Goal: Information Seeking & Learning: Learn about a topic

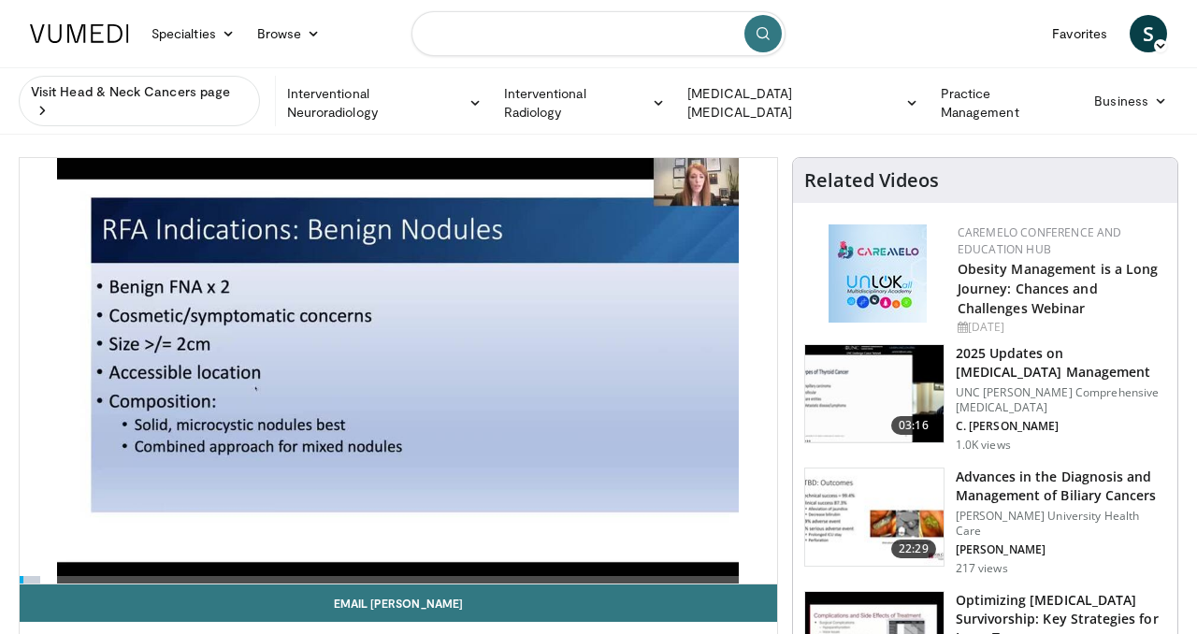
click at [606, 45] on input "Search topics, interventions" at bounding box center [599, 33] width 374 height 45
type input "**********"
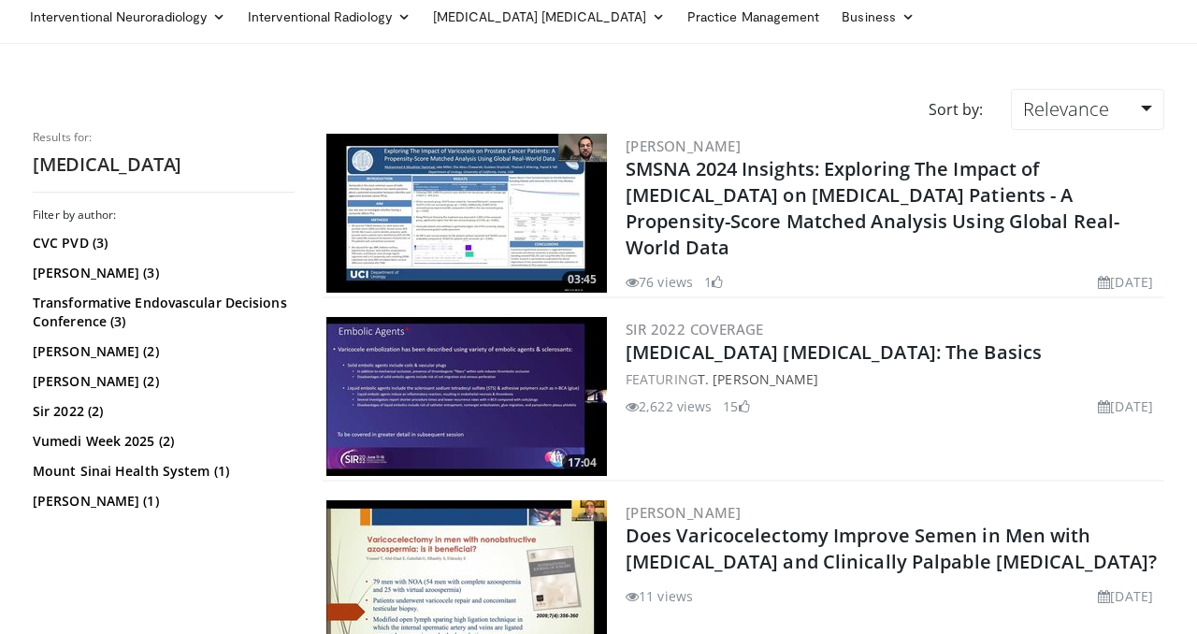
scroll to position [82, 0]
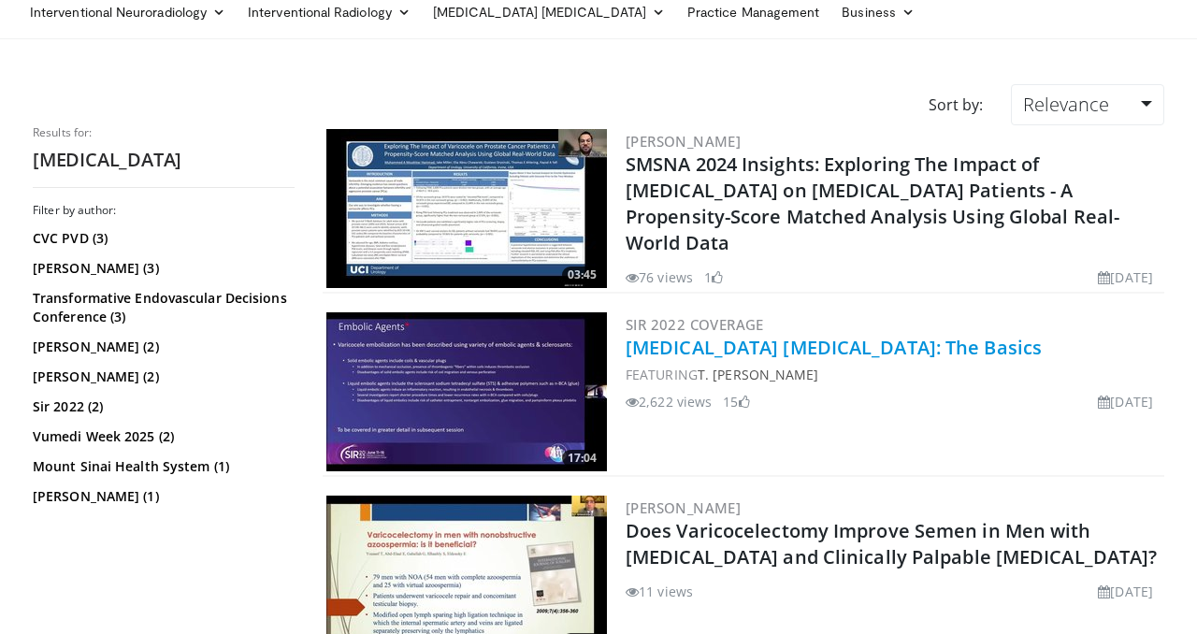
click at [663, 351] on link "Varicocele Embolization: The Basics" at bounding box center [834, 347] width 416 height 25
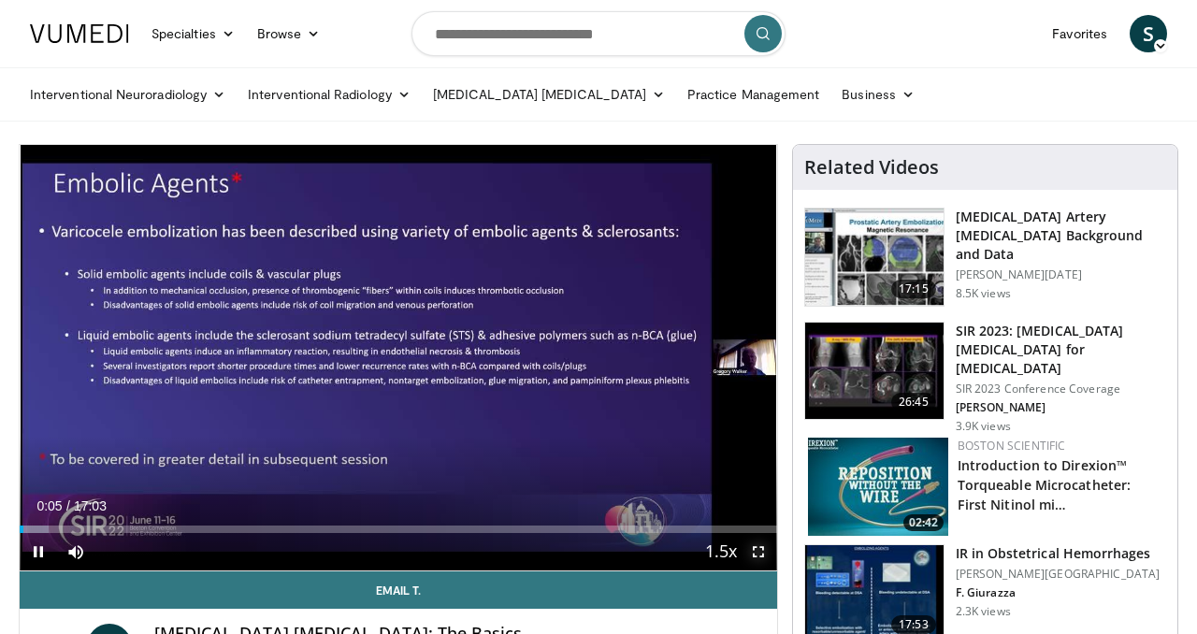
click at [752, 547] on span "Video Player" at bounding box center [758, 551] width 37 height 37
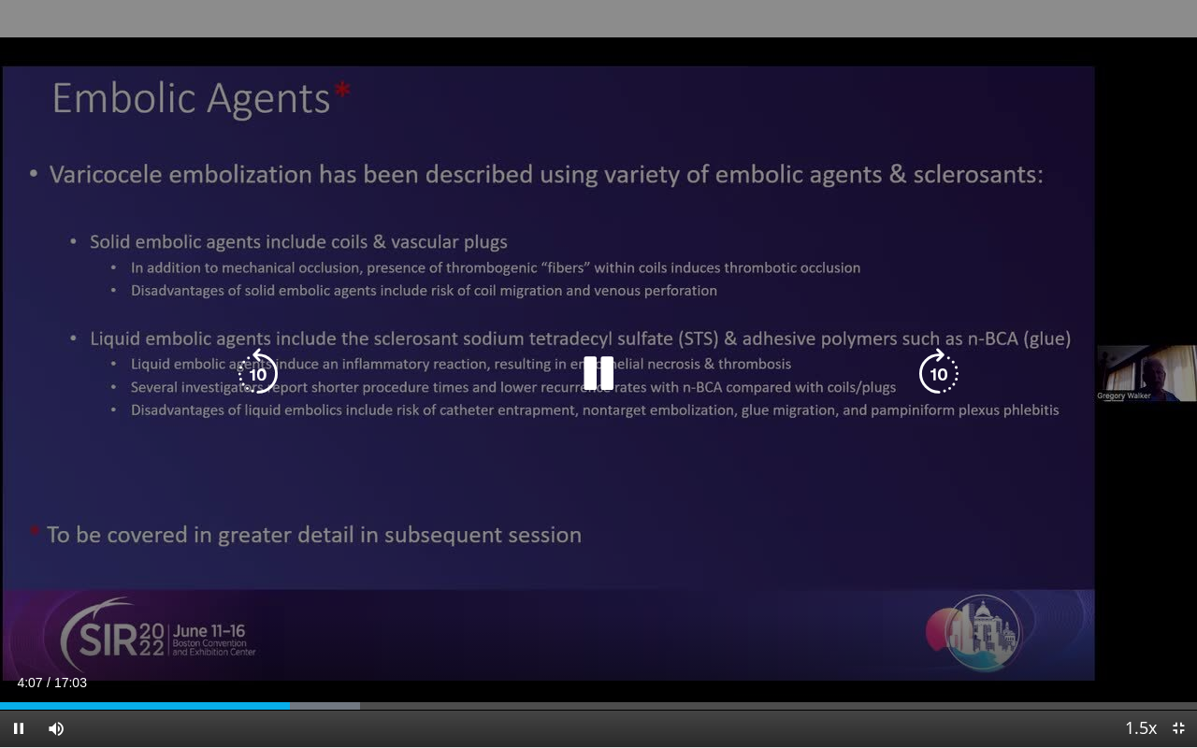
click at [517, 570] on div "10 seconds Tap to unmute" at bounding box center [598, 373] width 1197 height 747
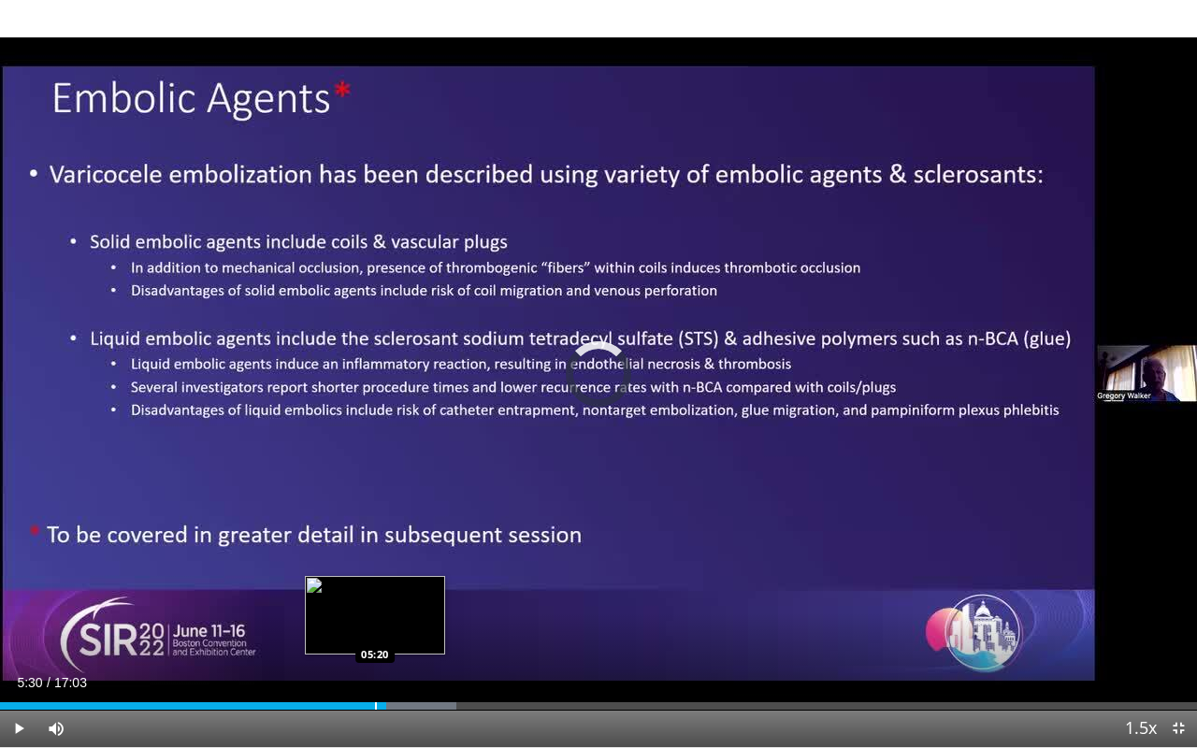
click at [375, 633] on div "Progress Bar" at bounding box center [376, 706] width 2 height 7
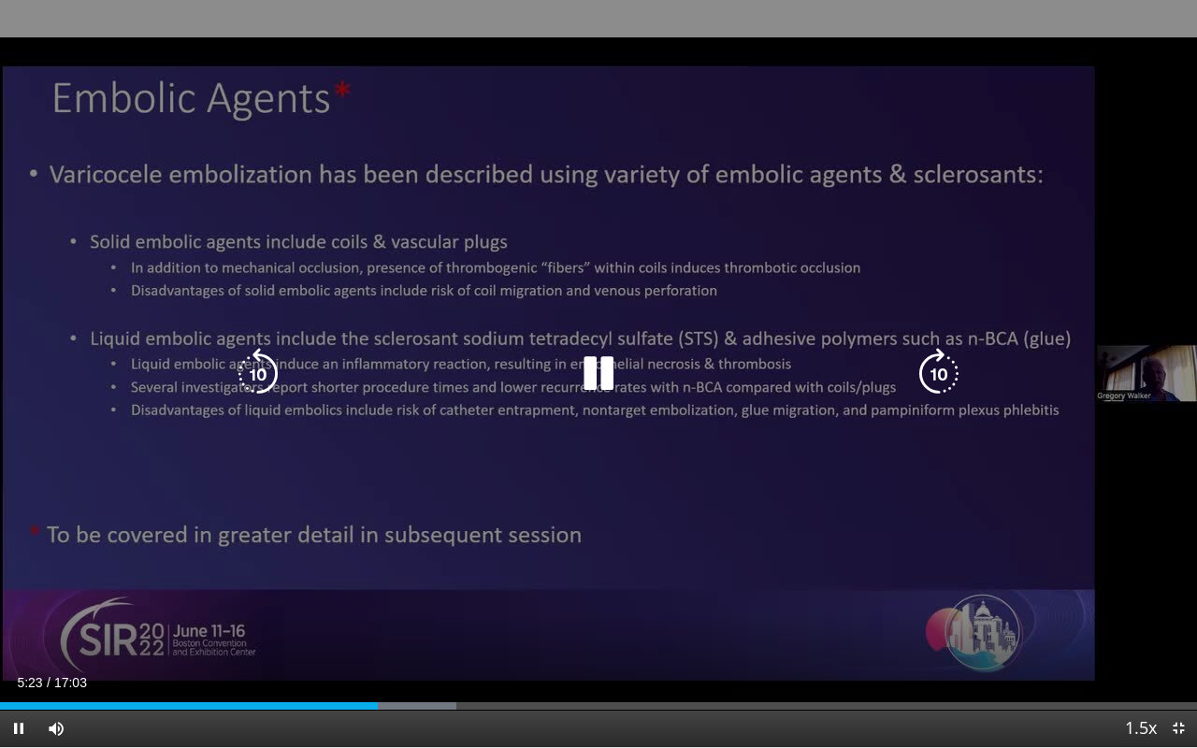
click at [601, 367] on icon "Video Player" at bounding box center [599, 374] width 52 height 52
click at [647, 535] on div "10 seconds Tap to unmute" at bounding box center [598, 373] width 1197 height 747
click at [601, 383] on icon "Video Player" at bounding box center [599, 374] width 52 height 52
click at [585, 370] on icon "Video Player" at bounding box center [599, 374] width 52 height 52
click at [600, 384] on icon "Video Player" at bounding box center [599, 374] width 52 height 52
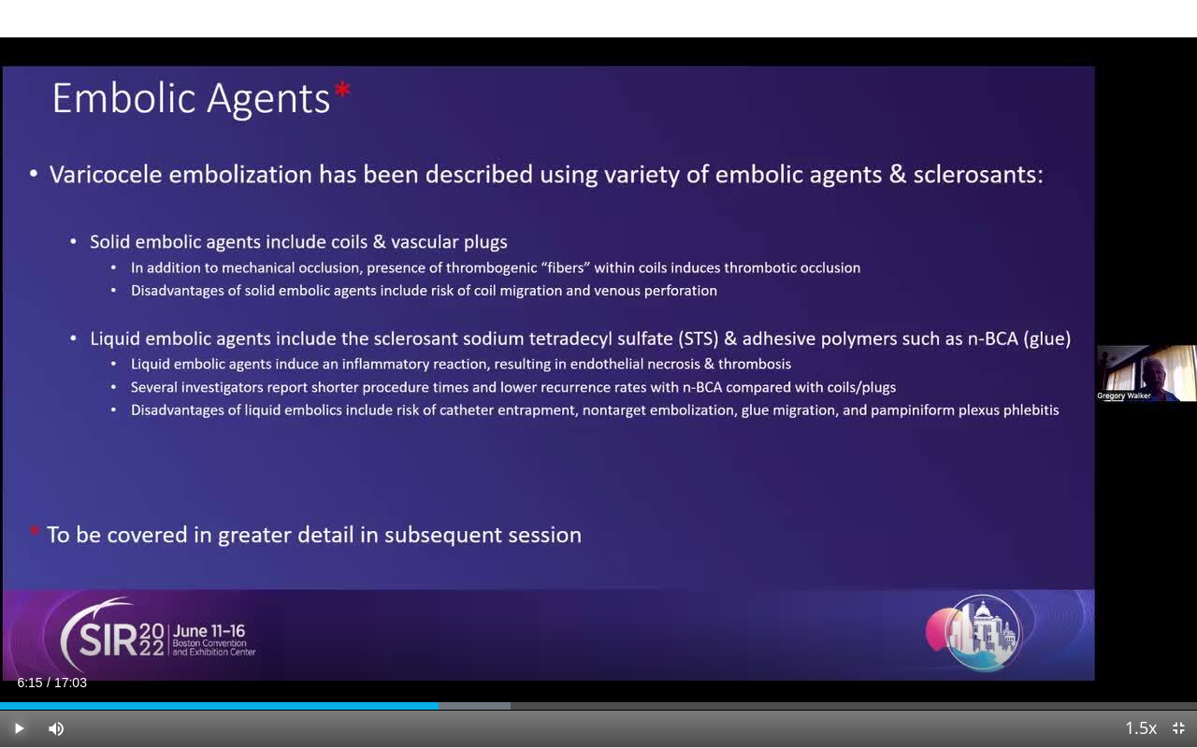
click at [16, 633] on span "Video Player" at bounding box center [18, 728] width 37 height 37
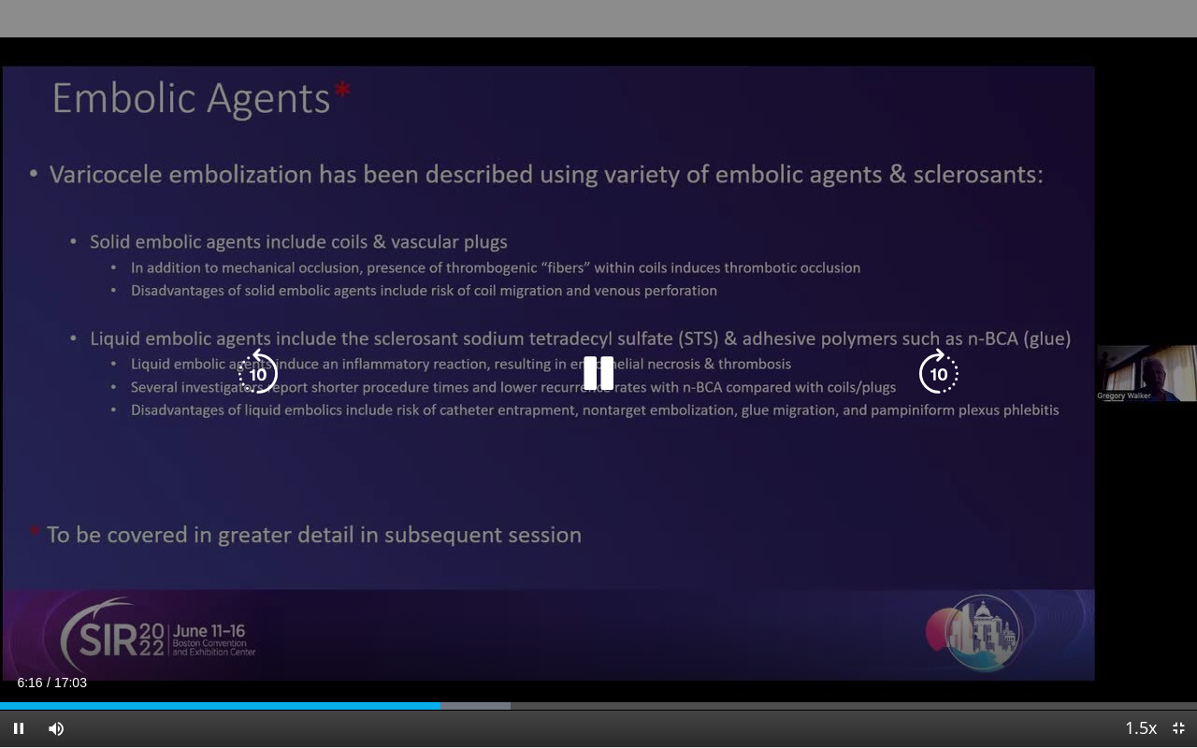
click at [75, 272] on div "10 seconds Tap to unmute" at bounding box center [598, 373] width 1197 height 747
click at [575, 479] on div "10 seconds Tap to unmute" at bounding box center [598, 373] width 1197 height 747
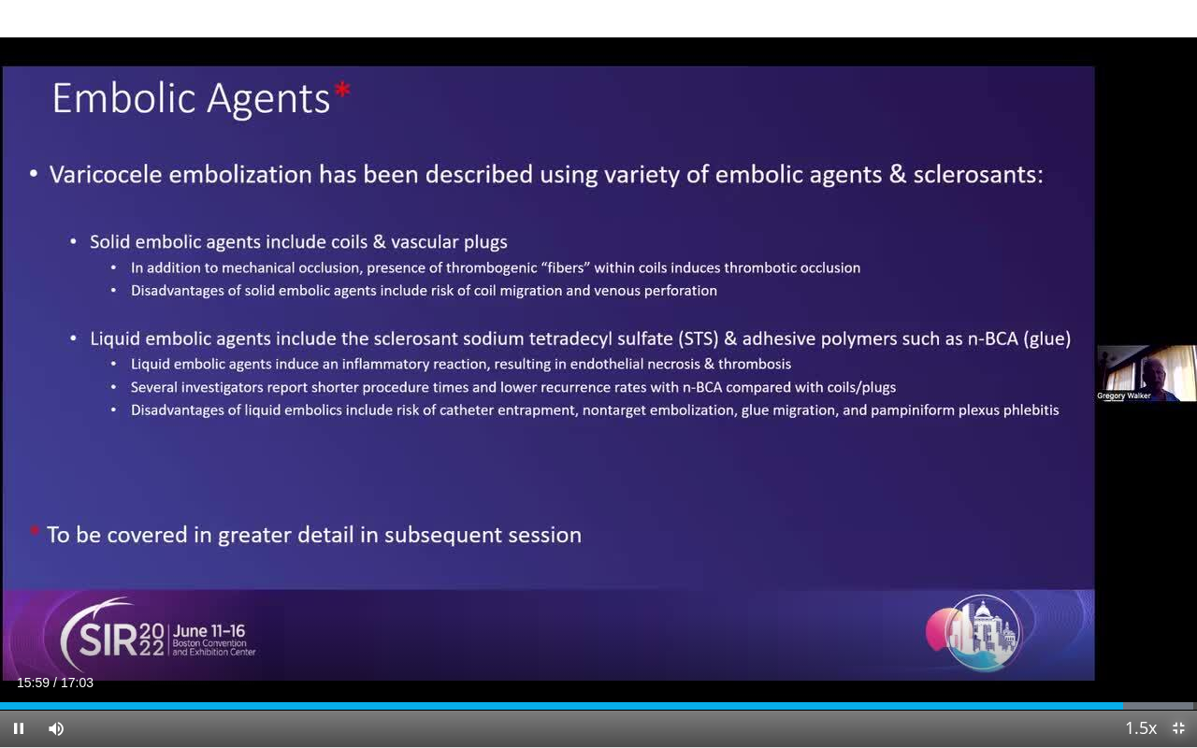
click at [1182, 633] on span "Video Player" at bounding box center [1178, 728] width 37 height 37
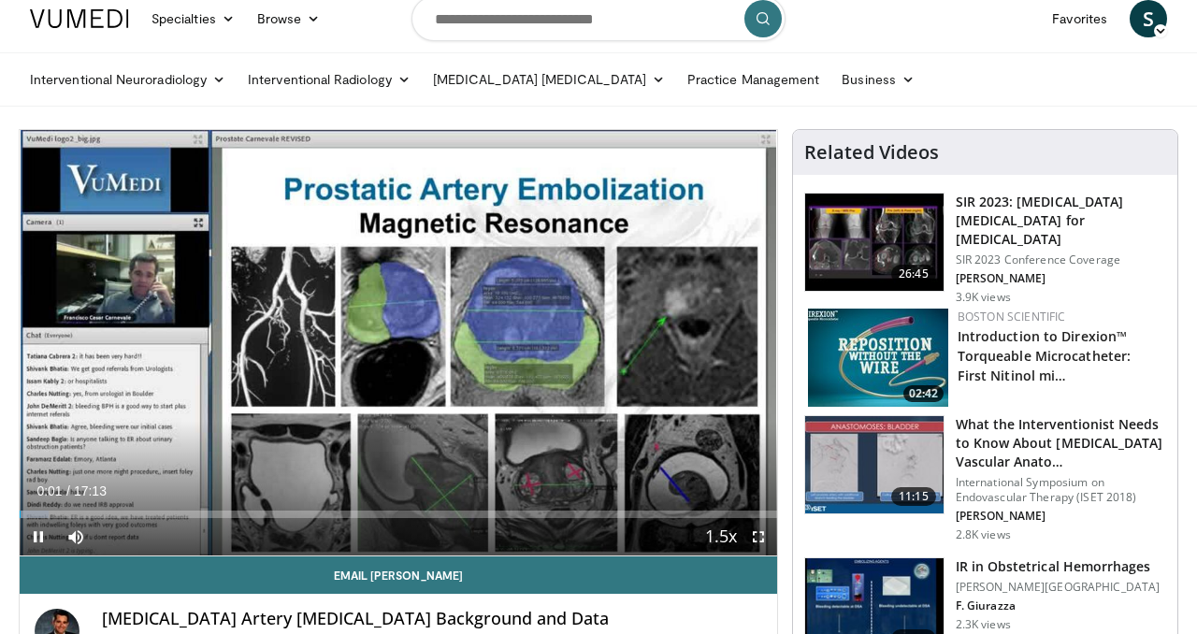
scroll to position [22, 0]
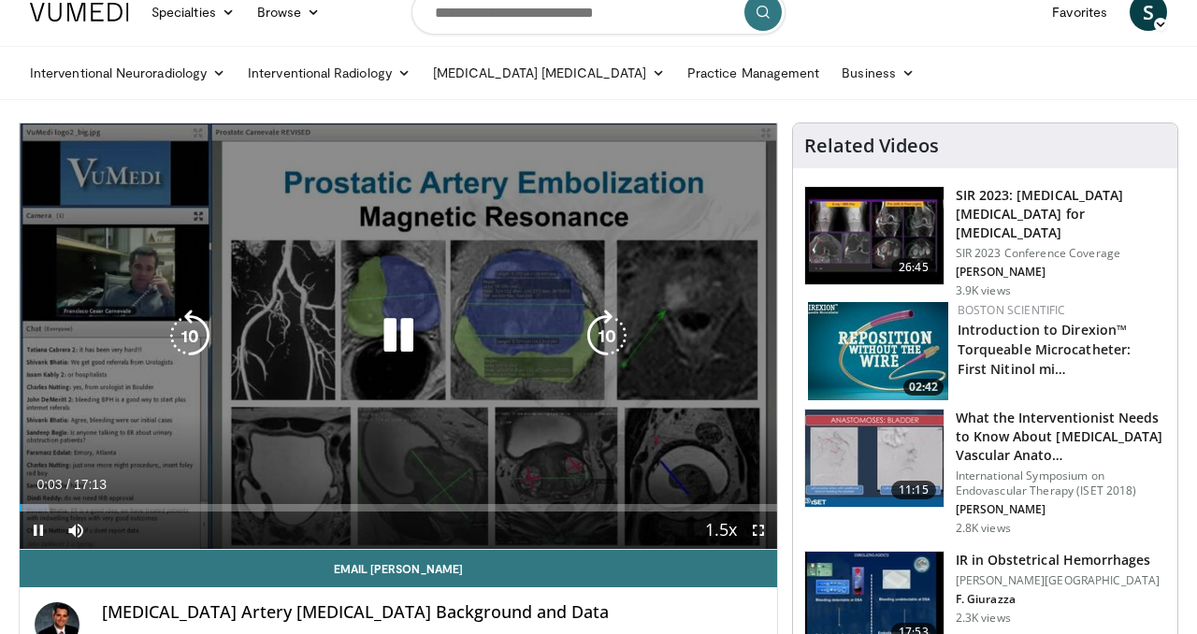
click at [396, 330] on icon "Video Player" at bounding box center [398, 336] width 52 height 52
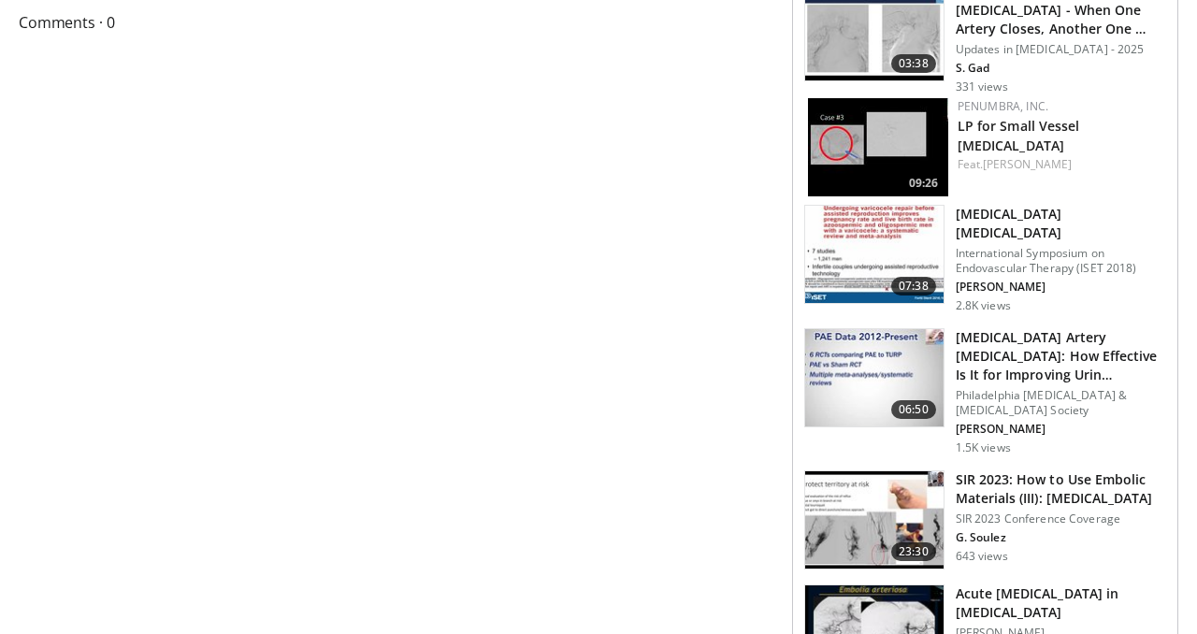
scroll to position [819, 0]
